Goal: Find specific page/section: Find specific page/section

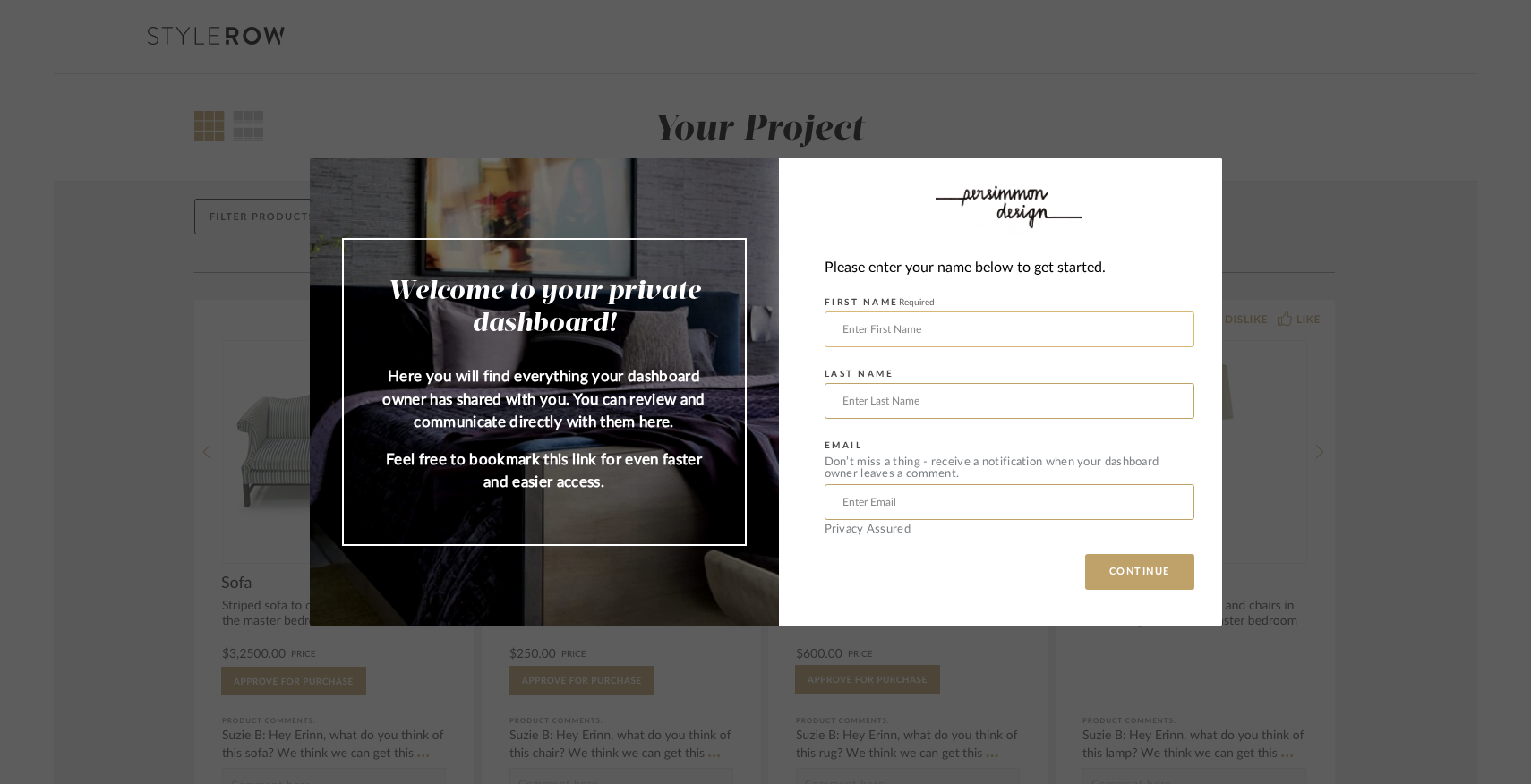
click at [850, 325] on input "text" at bounding box center [1010, 329] width 370 height 36
type input "[PERSON_NAME]"
type input "Siddavanahalli"
type input "[PERSON_NAME][DOMAIN_NAME][EMAIL_ADDRESS][DOMAIN_NAME]"
click at [1132, 564] on button "CONTINUE" at bounding box center [1139, 572] width 109 height 36
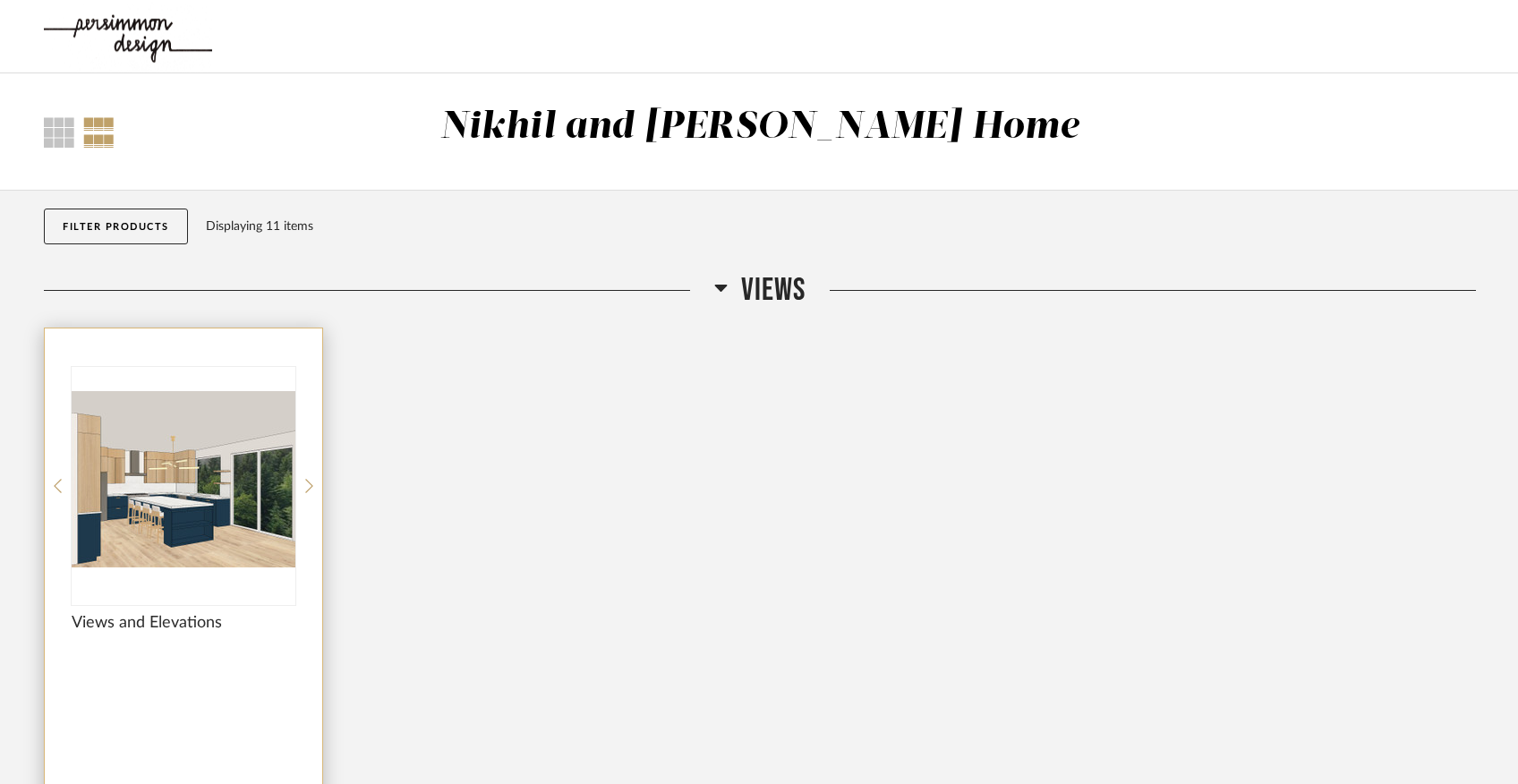
click at [0, 0] on img at bounding box center [0, 0] width 0 height 0
